Goal: Task Accomplishment & Management: Manage account settings

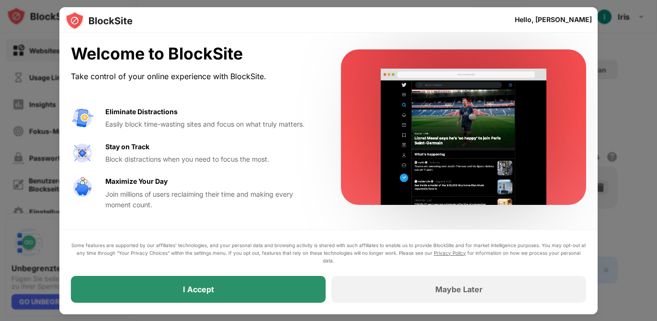
click at [236, 297] on div "I Accept" at bounding box center [198, 289] width 255 height 27
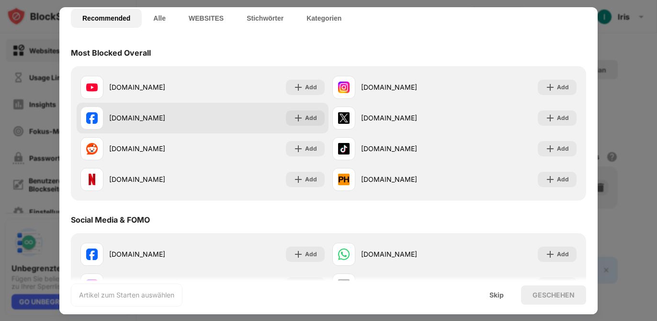
scroll to position [70, 0]
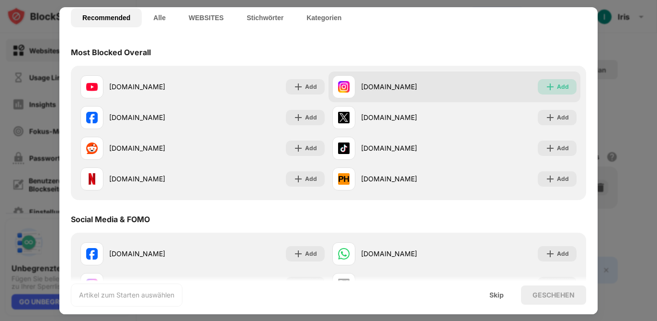
click at [554, 85] on img at bounding box center [551, 87] width 10 height 10
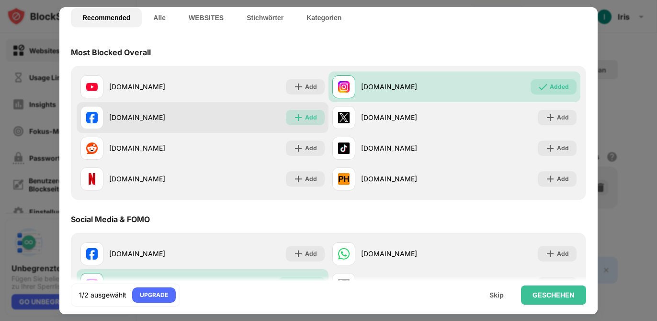
click at [314, 120] on div "Add" at bounding box center [311, 118] width 12 height 10
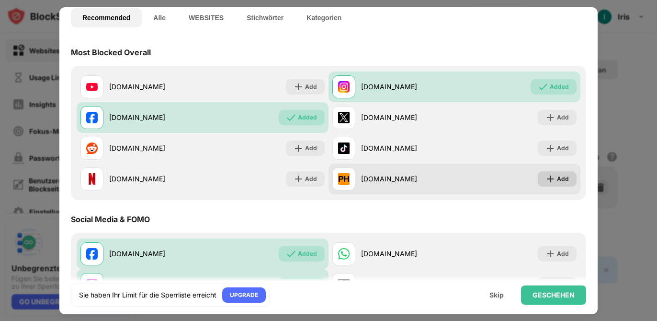
click at [566, 176] on div "Add" at bounding box center [563, 179] width 12 height 10
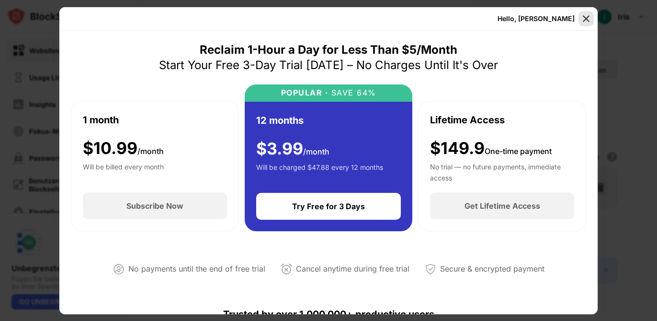
click at [588, 16] on img at bounding box center [587, 19] width 10 height 10
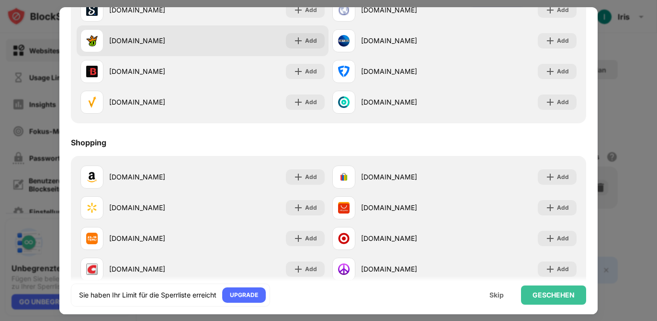
scroll to position [993, 0]
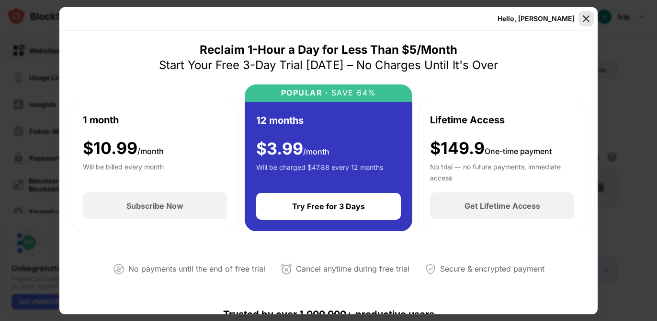
click at [584, 14] on img at bounding box center [587, 19] width 10 height 10
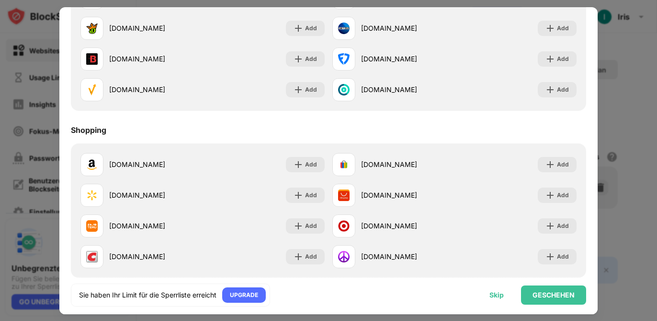
click at [494, 292] on div "Skip" at bounding box center [497, 295] width 14 height 8
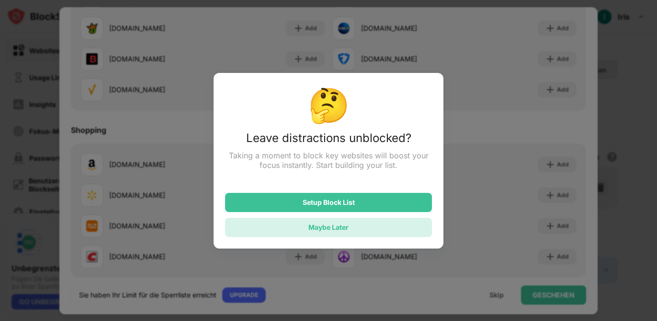
click at [318, 226] on div "Maybe Later" at bounding box center [329, 227] width 40 height 8
